Goal: Transaction & Acquisition: Book appointment/travel/reservation

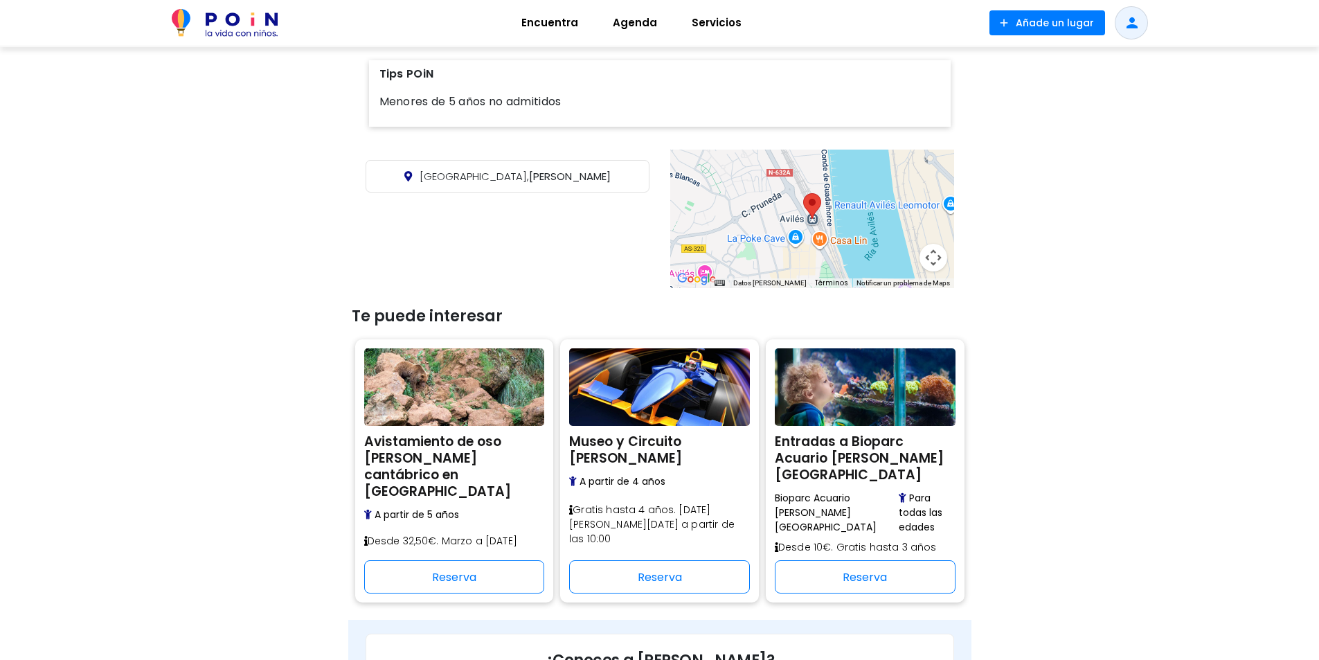
scroll to position [658, 0]
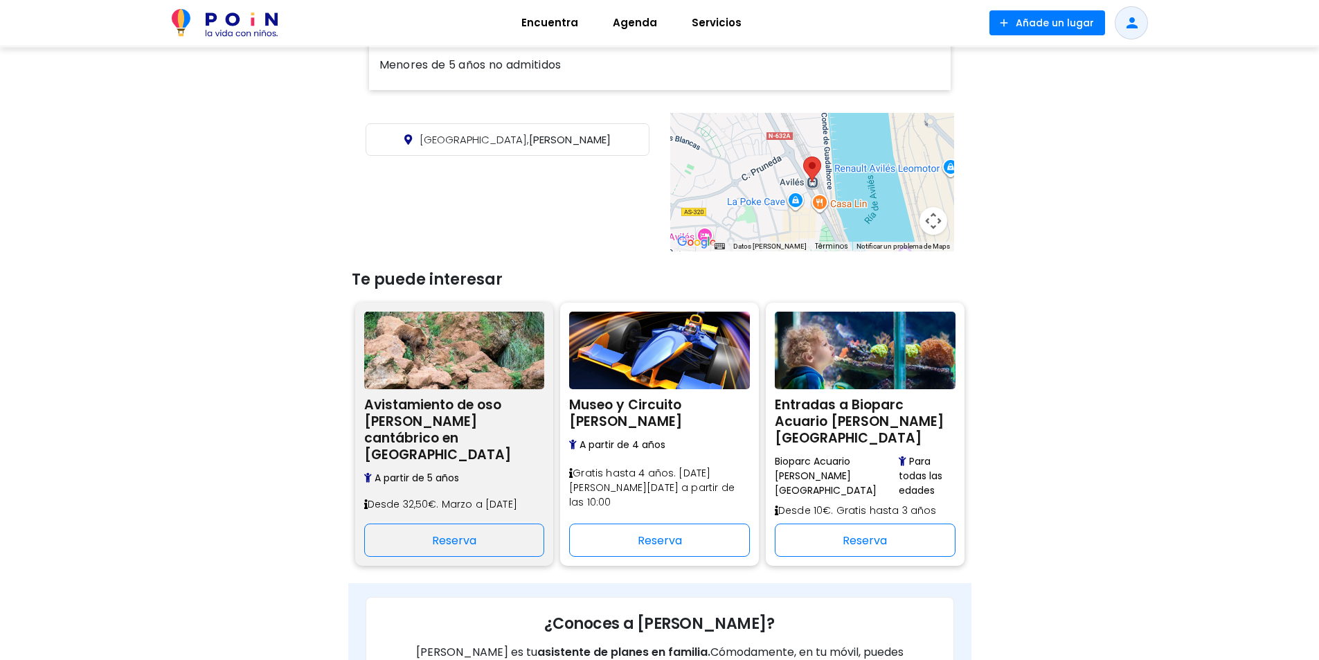
click at [423, 392] on h2 "Avistamiento de oso [PERSON_NAME] cantábrico en [GEOGRAPHIC_DATA]" at bounding box center [454, 427] width 181 height 71
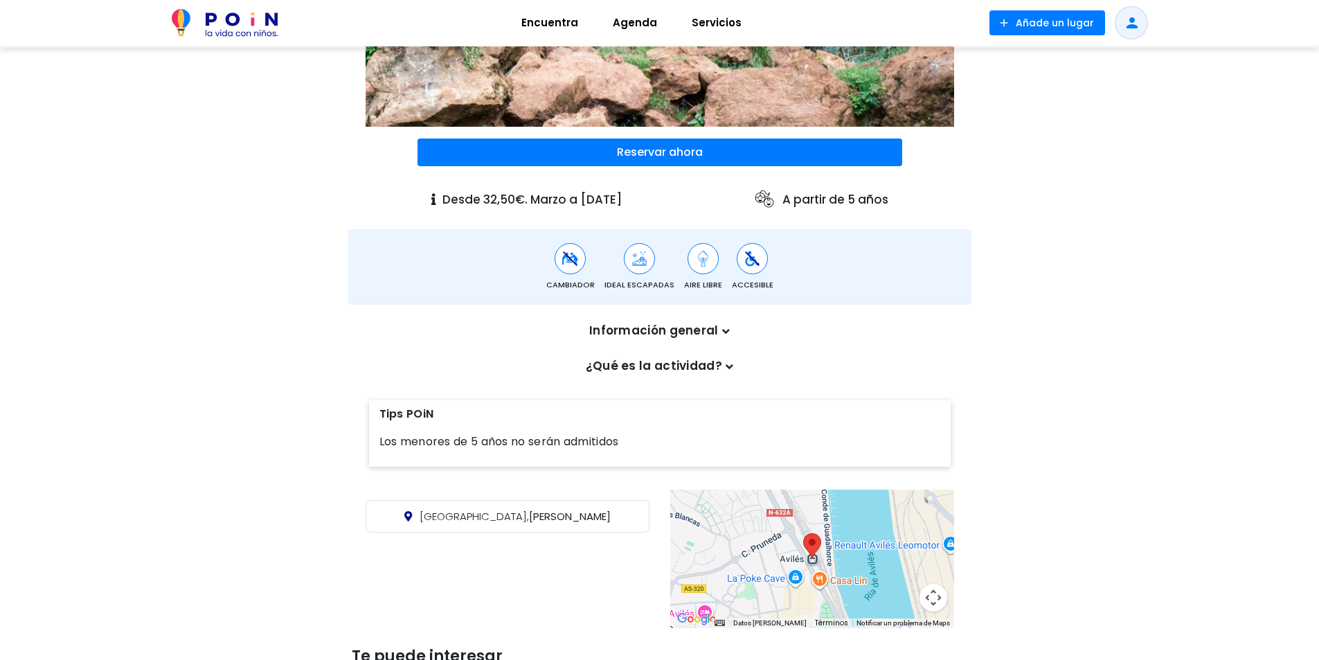
scroll to position [277, 0]
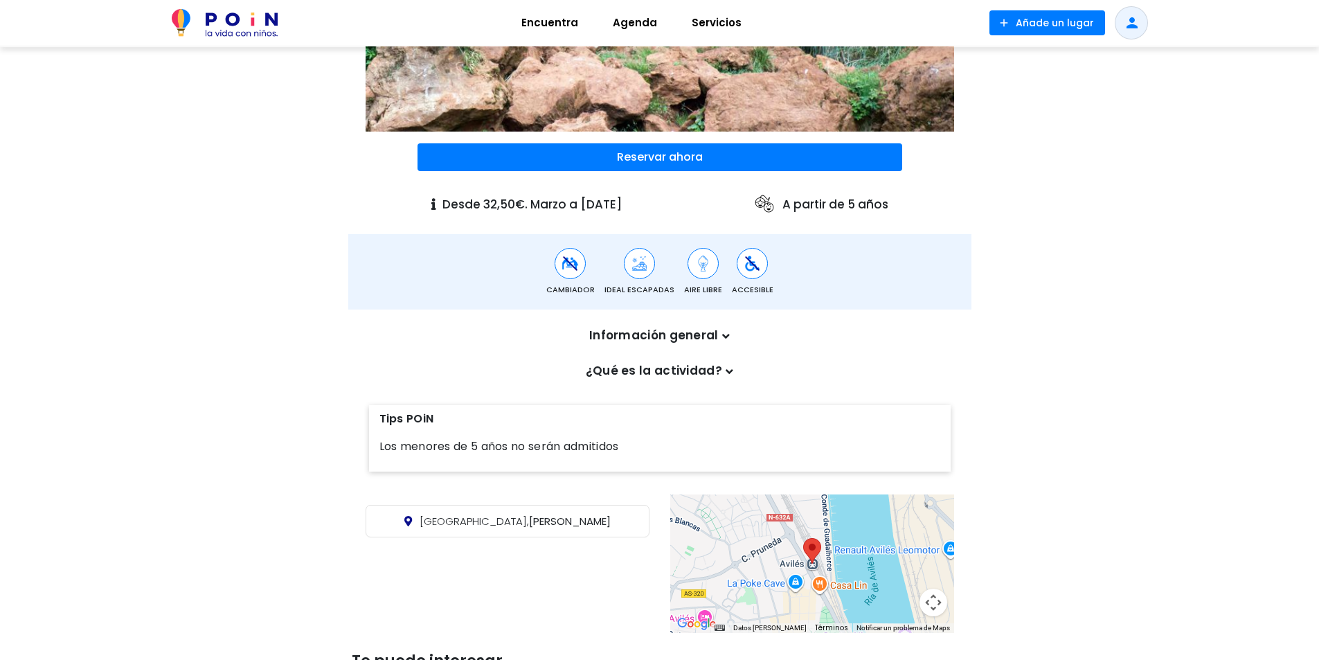
click at [725, 330] on icon at bounding box center [726, 336] width 8 height 12
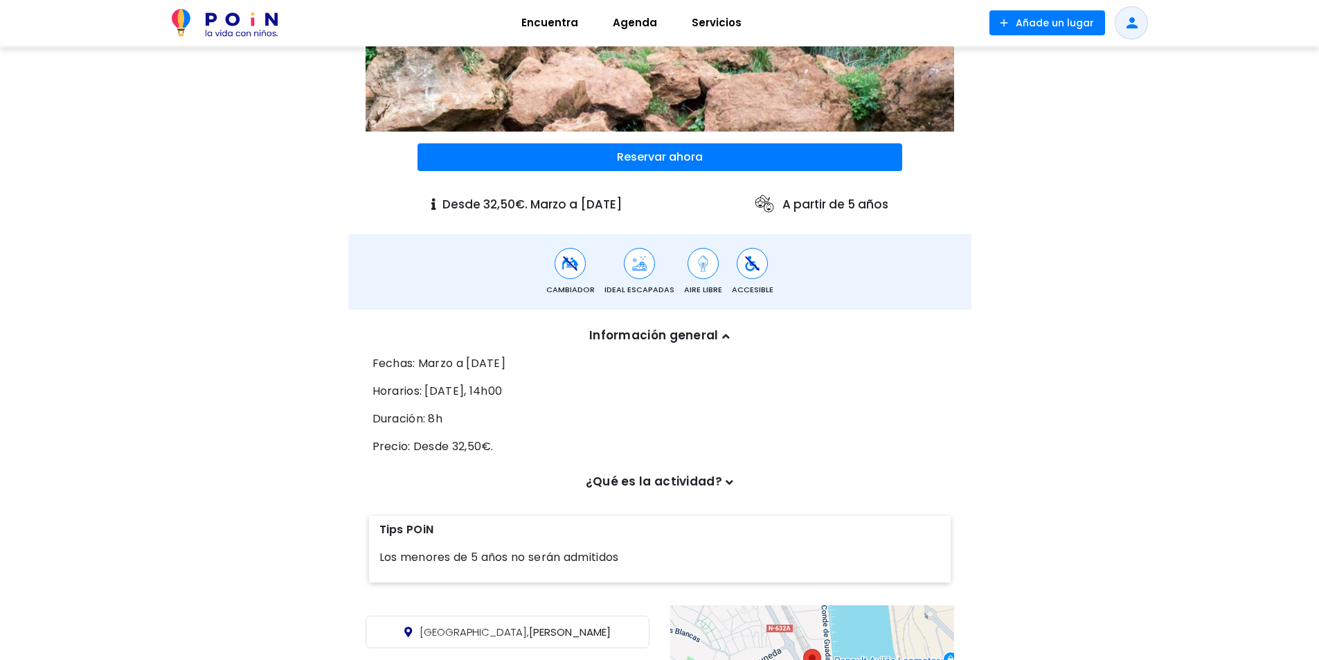
click at [728, 476] on icon at bounding box center [729, 482] width 8 height 12
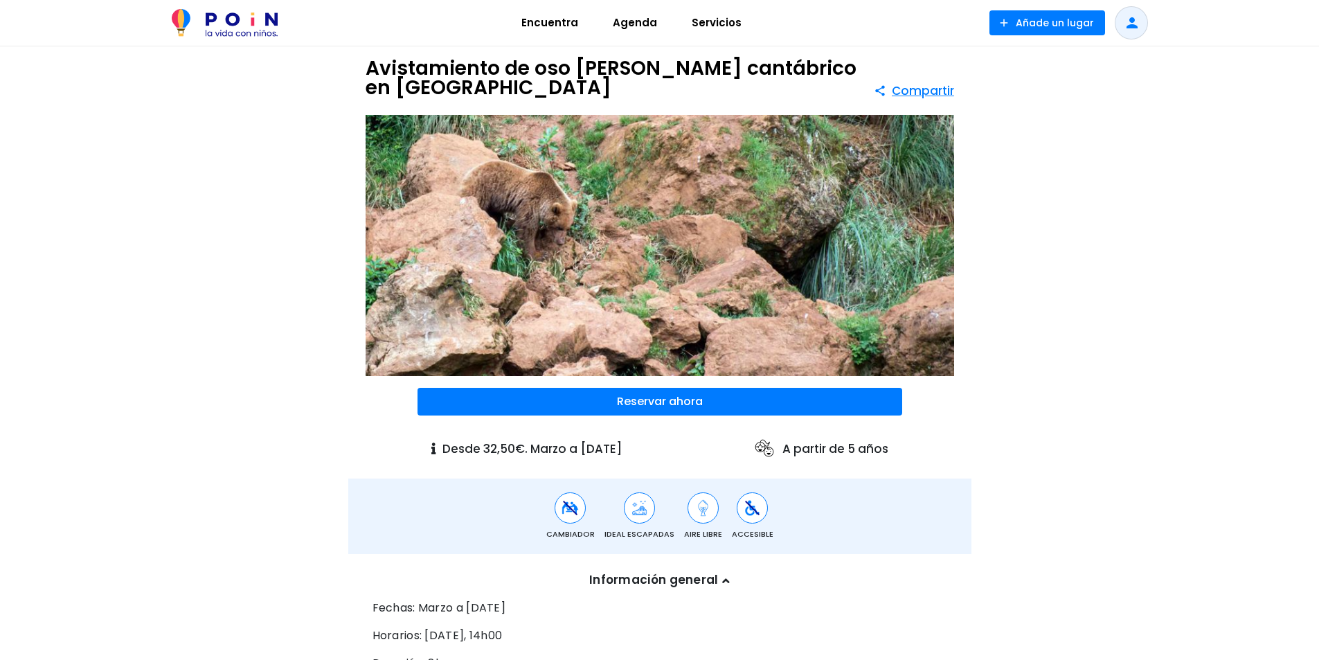
scroll to position [0, 0]
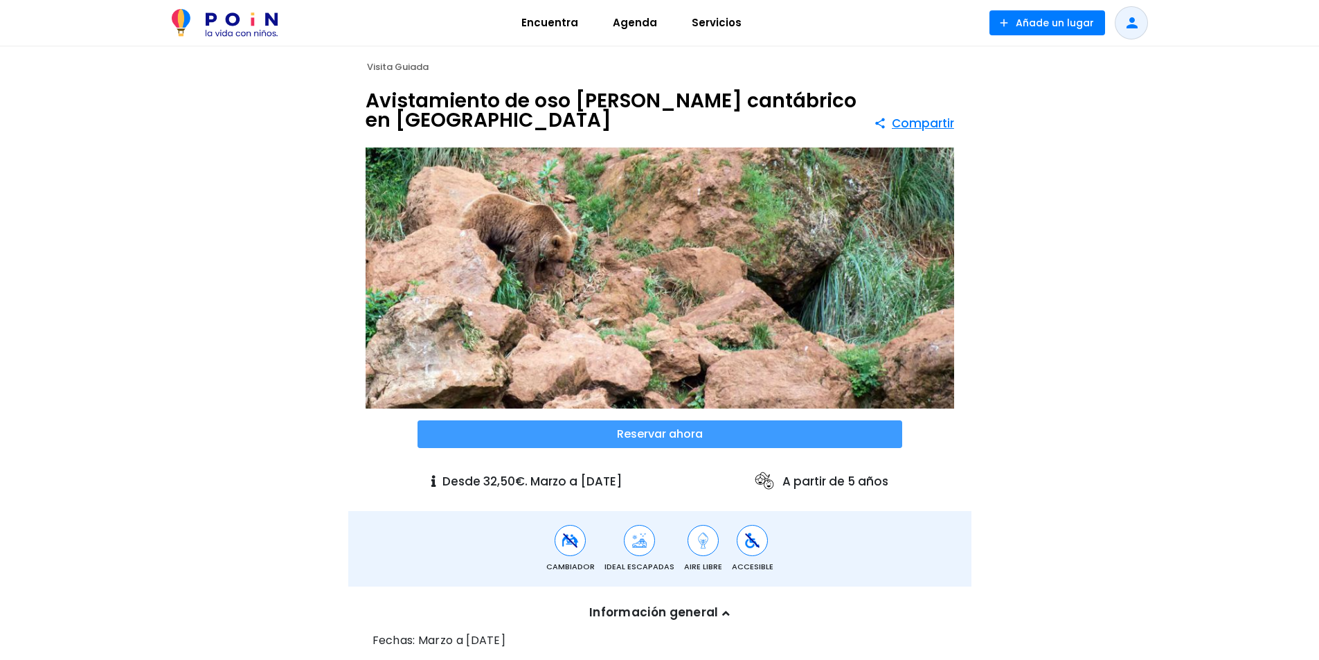
click at [670, 420] on span at bounding box center [659, 434] width 485 height 28
